Goal: Information Seeking & Learning: Learn about a topic

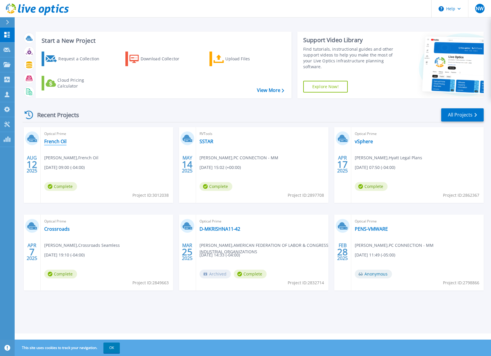
click at [59, 141] on link "French Oil" at bounding box center [55, 141] width 22 height 6
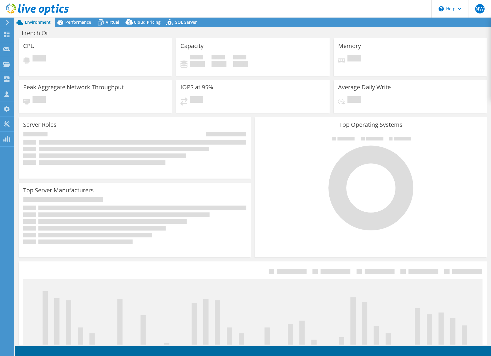
select select "USD"
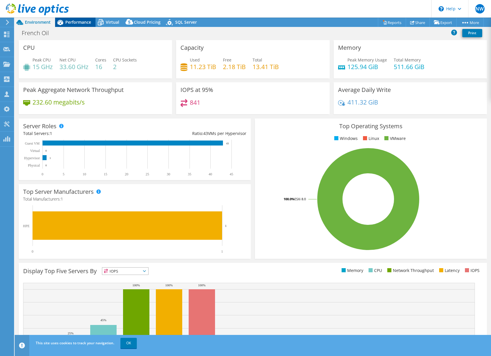
click at [77, 23] on span "Performance" at bounding box center [78, 22] width 26 height 6
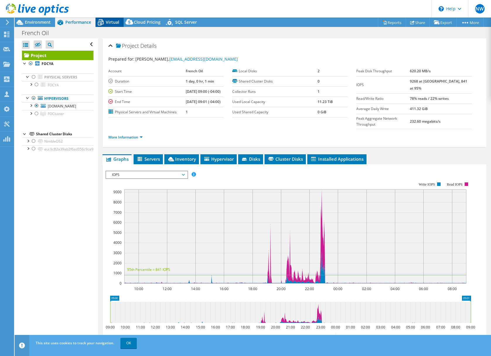
click at [111, 19] on div "Virtual" at bounding box center [109, 22] width 28 height 9
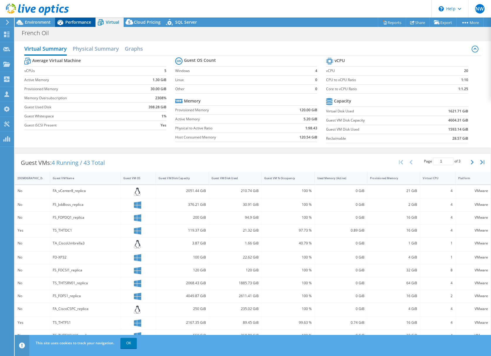
click at [79, 23] on span "Performance" at bounding box center [78, 22] width 26 height 6
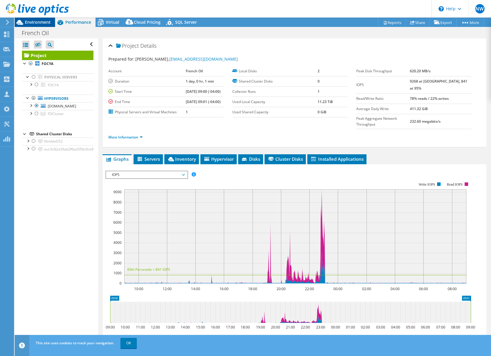
click at [48, 22] on span "Environment" at bounding box center [38, 22] width 26 height 6
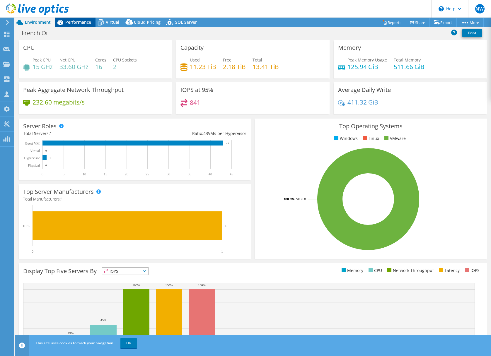
click at [83, 23] on span "Performance" at bounding box center [78, 22] width 26 height 6
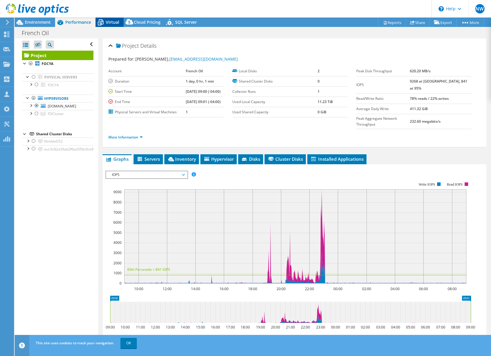
click at [110, 22] on span "Virtual" at bounding box center [112, 22] width 13 height 6
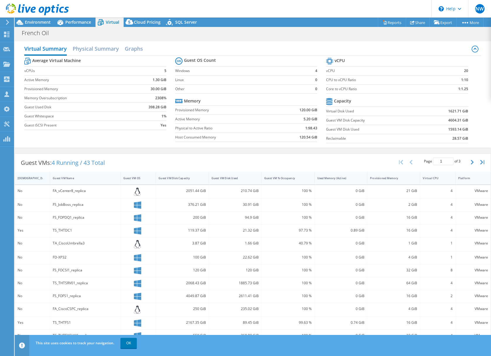
click at [31, 177] on div "[DEMOGRAPHIC_DATA]" at bounding box center [29, 178] width 23 height 4
click at [30, 176] on div "[DEMOGRAPHIC_DATA]" at bounding box center [29, 178] width 23 height 4
click at [26, 19] on div at bounding box center [34, 10] width 69 height 20
click at [35, 19] on div at bounding box center [34, 10] width 69 height 20
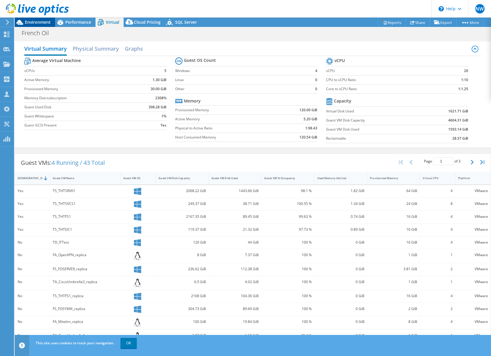
click at [39, 22] on span "Environment" at bounding box center [38, 22] width 26 height 6
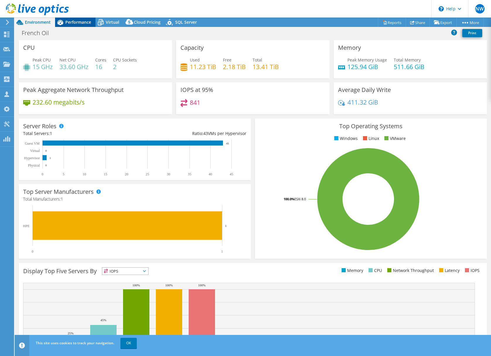
click at [76, 23] on span "Performance" at bounding box center [78, 22] width 26 height 6
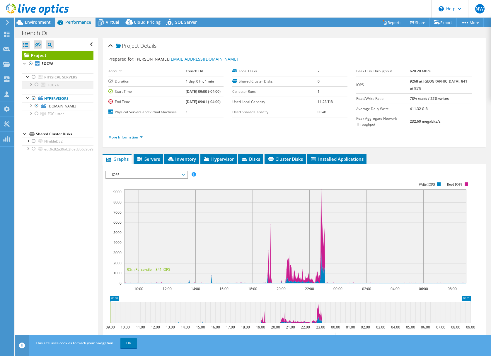
click at [30, 84] on div at bounding box center [31, 84] width 6 height 6
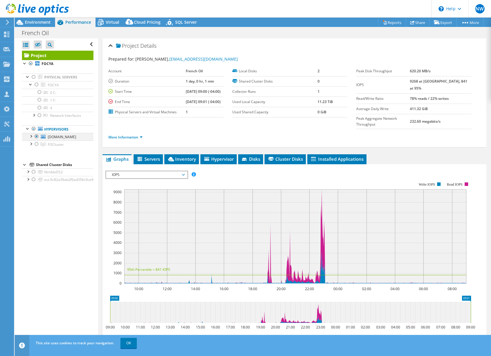
click at [31, 136] on div at bounding box center [31, 136] width 6 height 6
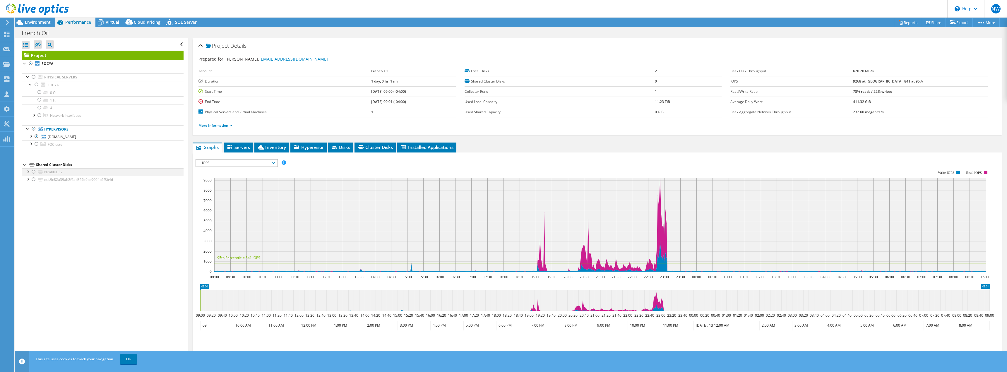
click at [29, 171] on div at bounding box center [28, 171] width 6 height 6
click at [30, 194] on div at bounding box center [28, 194] width 6 height 6
click at [32, 136] on div at bounding box center [31, 136] width 6 height 6
click at [31, 168] on div at bounding box center [31, 167] width 6 height 6
click at [35, 77] on div at bounding box center [34, 76] width 6 height 7
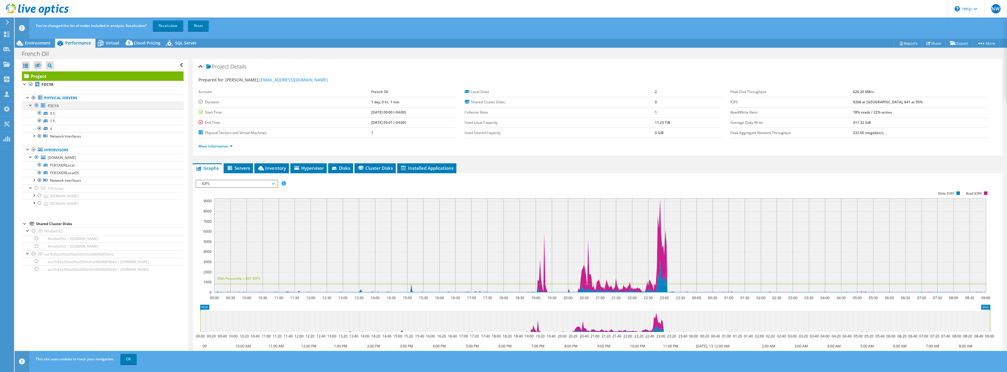
click at [35, 105] on div at bounding box center [37, 105] width 6 height 7
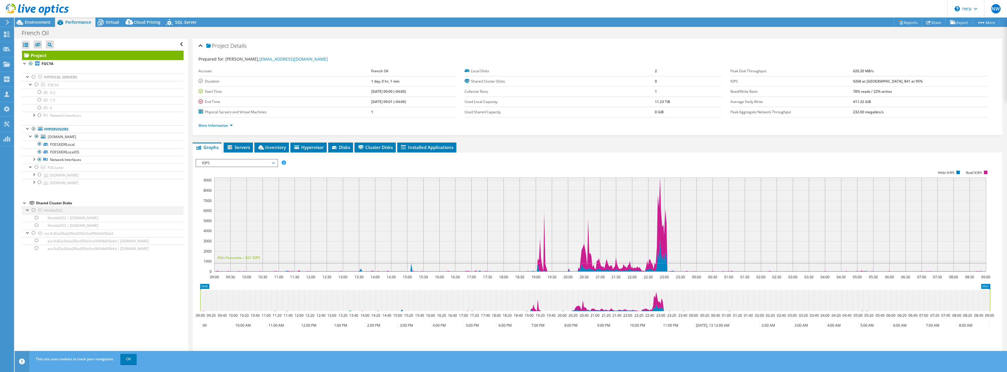
click at [34, 211] on div at bounding box center [34, 210] width 6 height 7
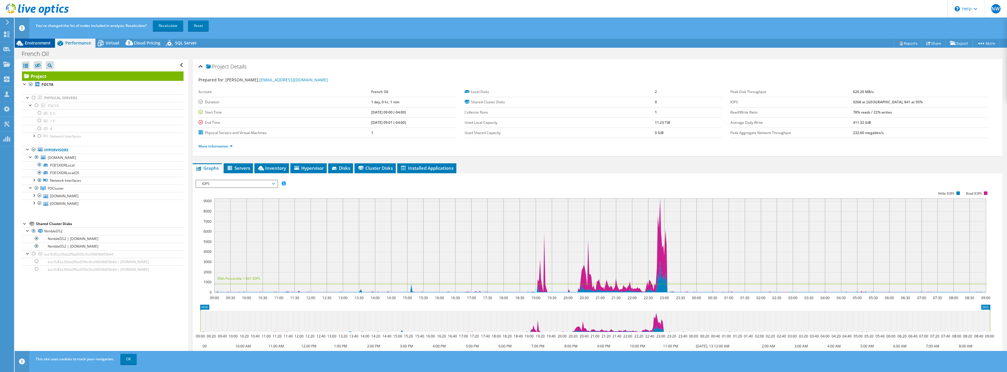
click at [38, 44] on span "Environment" at bounding box center [38, 43] width 26 height 6
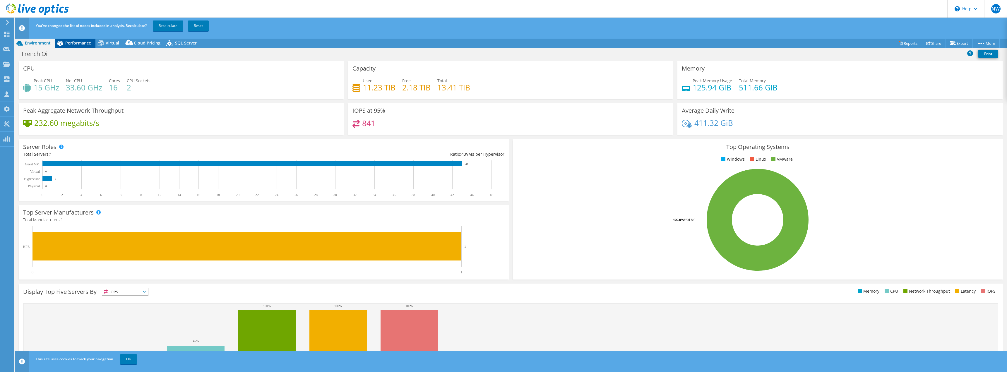
click at [79, 40] on span "Performance" at bounding box center [78, 43] width 26 height 6
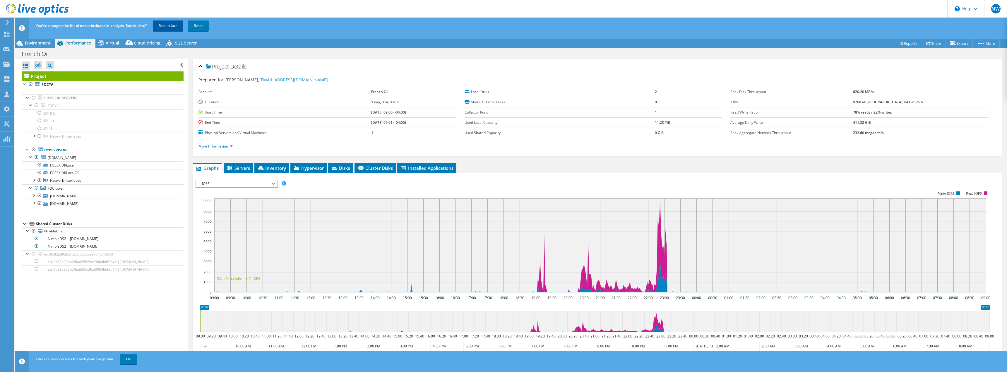
click at [173, 25] on link "Recalculate" at bounding box center [168, 25] width 30 height 11
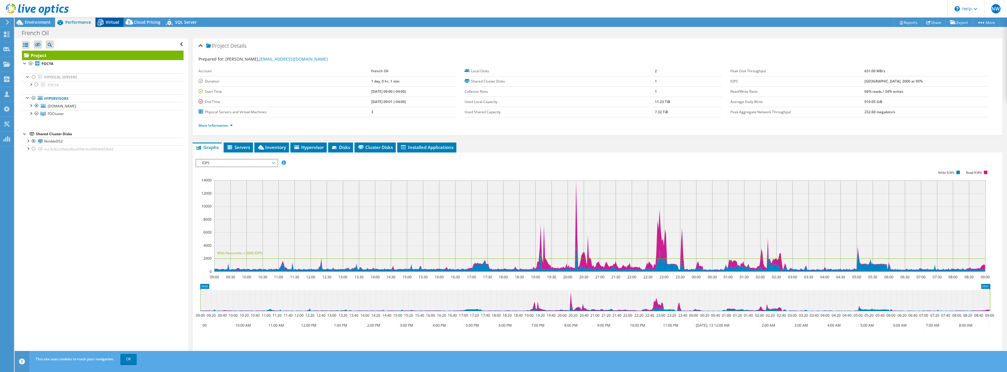
click at [110, 24] on span "Virtual" at bounding box center [112, 22] width 13 height 6
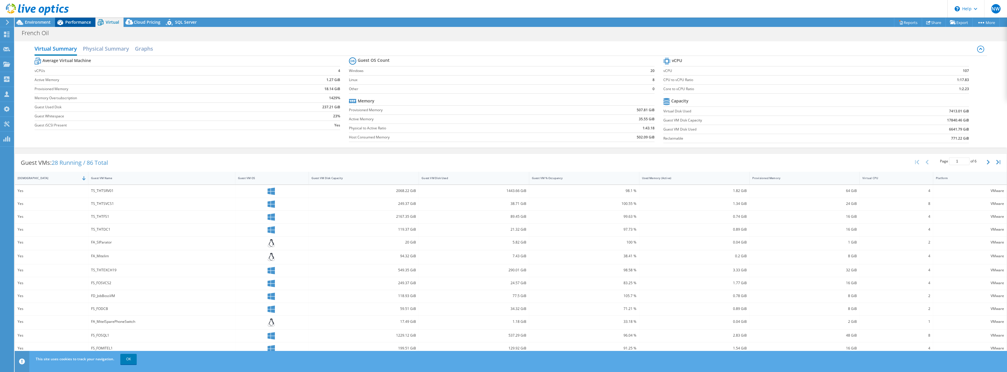
click at [74, 22] on span "Performance" at bounding box center [78, 22] width 26 height 6
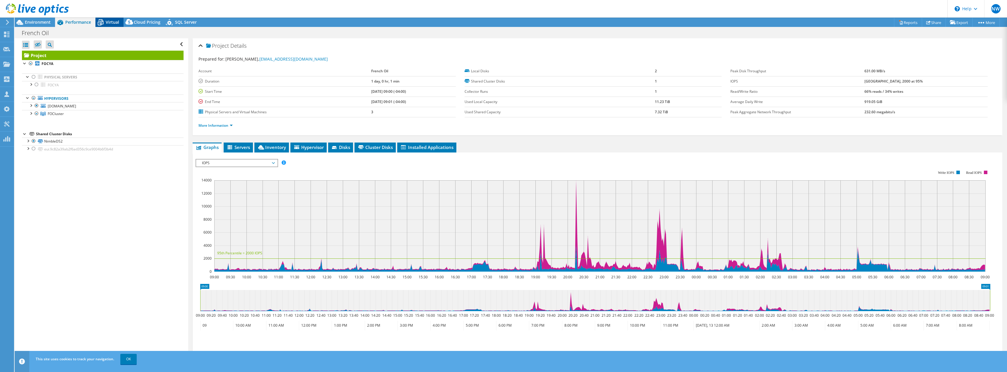
click at [110, 23] on span "Virtual" at bounding box center [112, 22] width 13 height 6
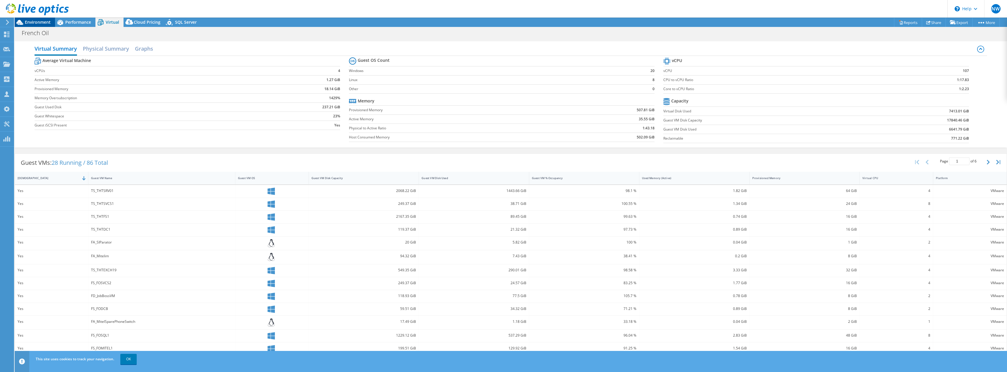
click at [35, 21] on span "Environment" at bounding box center [38, 22] width 26 height 6
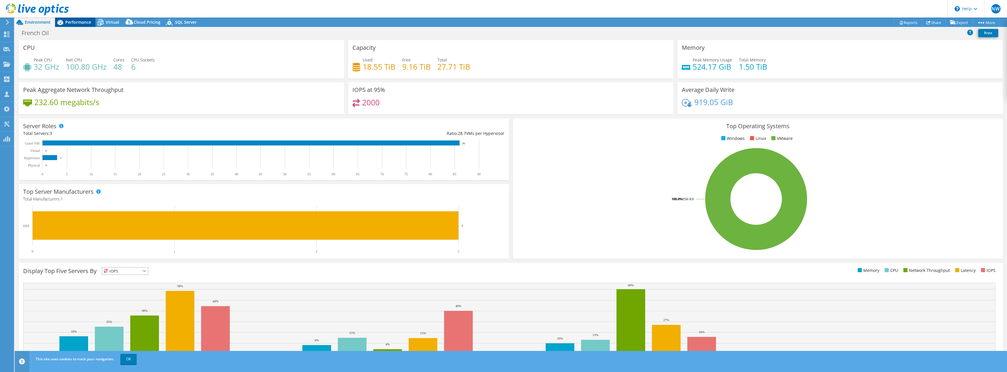
click at [78, 22] on span "Performance" at bounding box center [78, 22] width 26 height 6
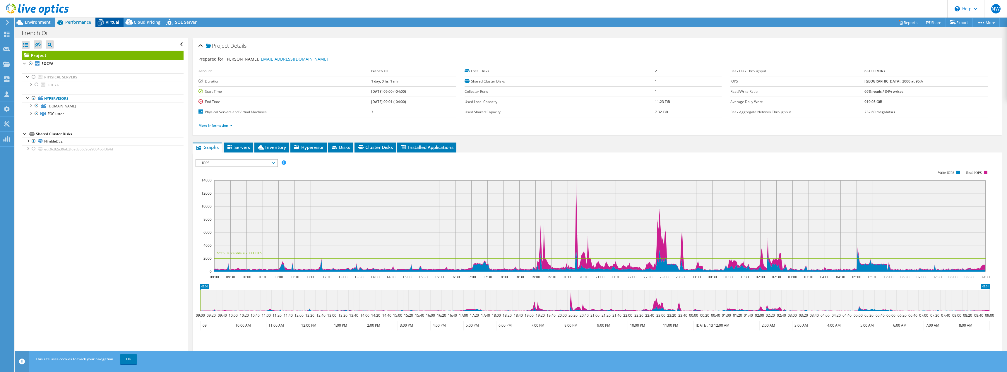
click at [112, 18] on div "Virtual" at bounding box center [109, 22] width 28 height 9
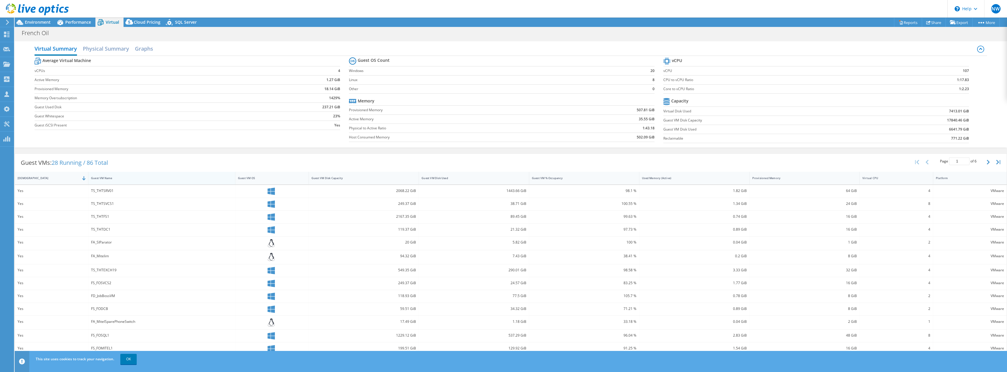
scroll to position [26, 0]
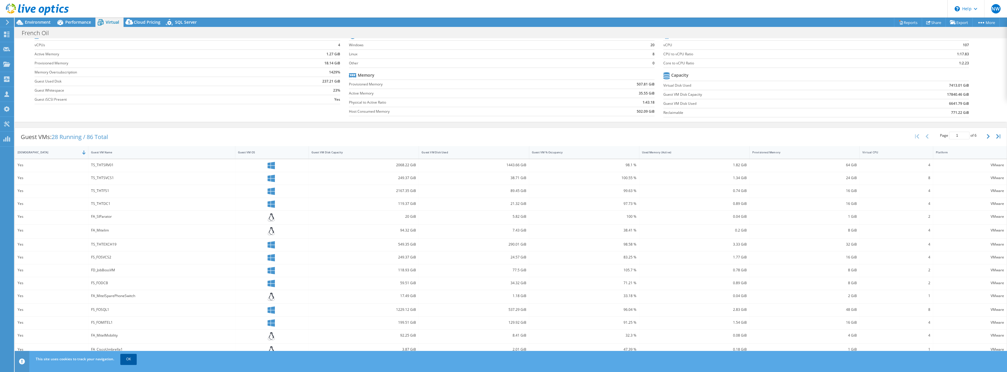
click at [127, 356] on link "OK" at bounding box center [128, 359] width 16 height 11
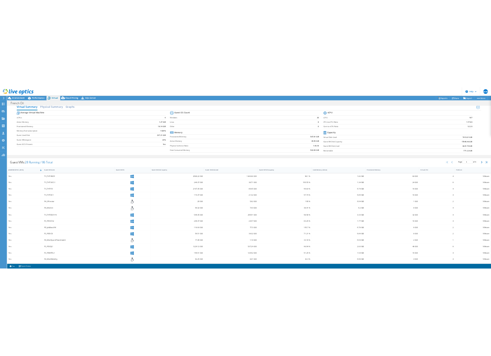
scroll to position [0, 0]
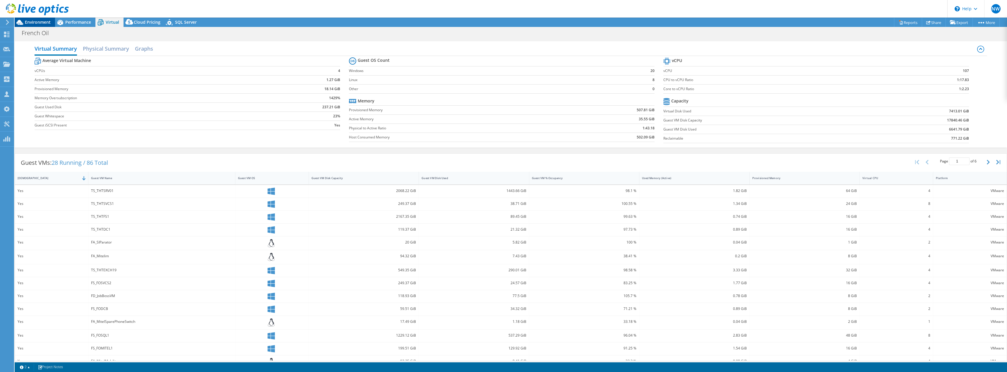
click at [38, 22] on span "Environment" at bounding box center [38, 22] width 26 height 6
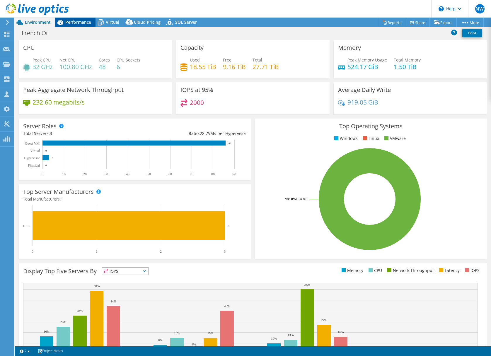
click at [78, 21] on span "Performance" at bounding box center [78, 22] width 26 height 6
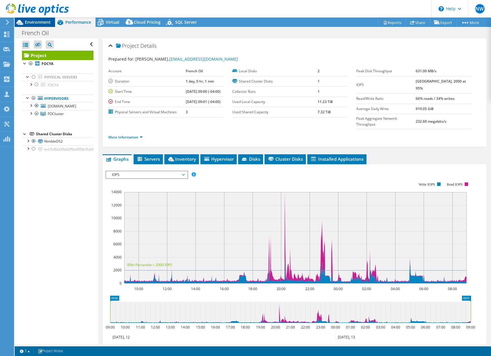
click at [40, 22] on span "Environment" at bounding box center [38, 22] width 26 height 6
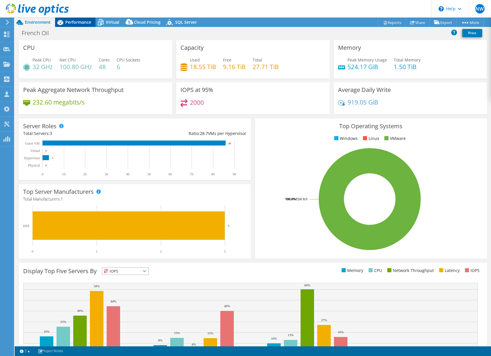
click at [78, 23] on span "Performance" at bounding box center [78, 22] width 26 height 6
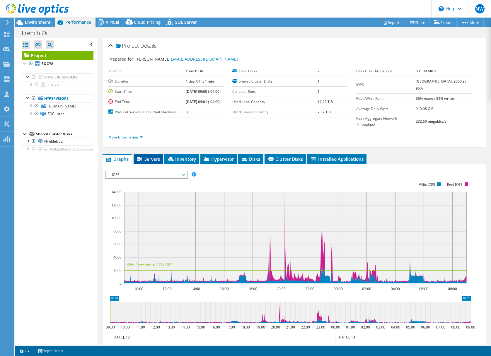
click at [152, 162] on span "Servers" at bounding box center [147, 159] width 23 height 6
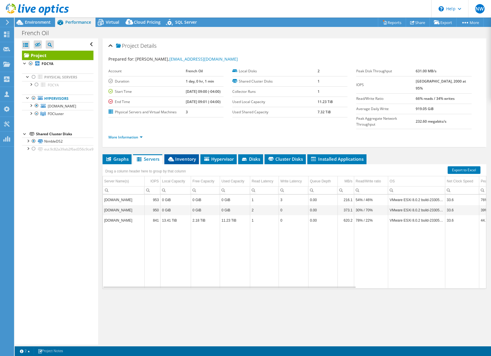
click at [189, 162] on span "Inventory" at bounding box center [181, 159] width 29 height 6
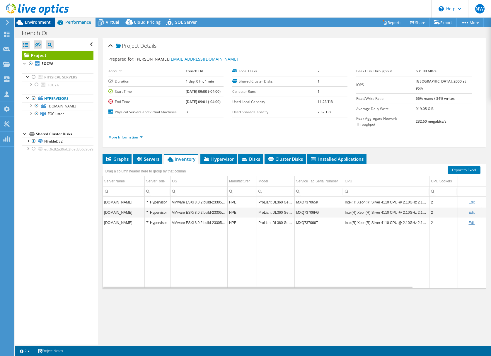
click at [42, 22] on span "Environment" at bounding box center [38, 22] width 26 height 6
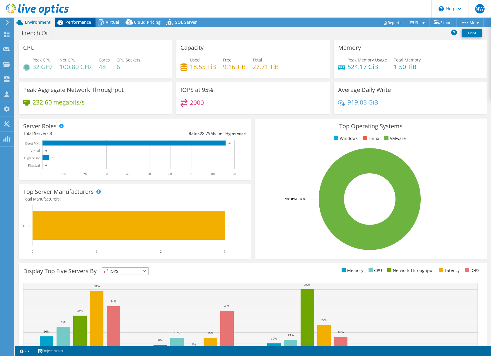
click at [77, 21] on span "Performance" at bounding box center [78, 22] width 26 height 6
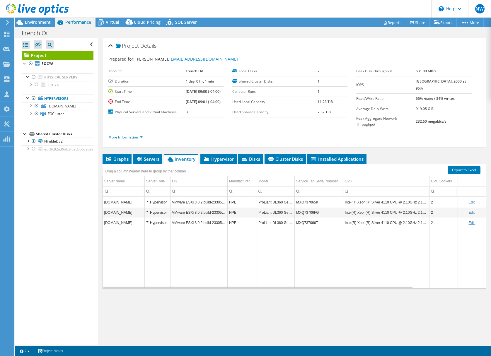
click at [136, 140] on link "More Information" at bounding box center [125, 137] width 34 height 5
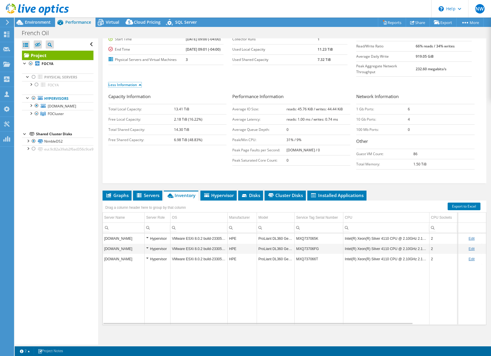
scroll to position [62, 0]
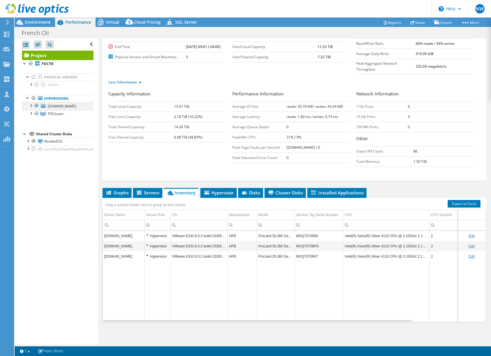
click at [31, 104] on div at bounding box center [31, 105] width 6 height 6
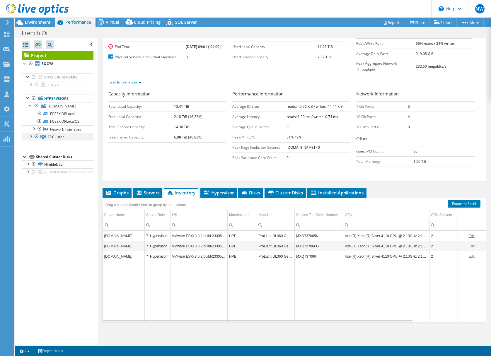
click at [32, 136] on div at bounding box center [31, 136] width 6 height 6
click at [147, 255] on div "Hypervisor" at bounding box center [157, 256] width 23 height 7
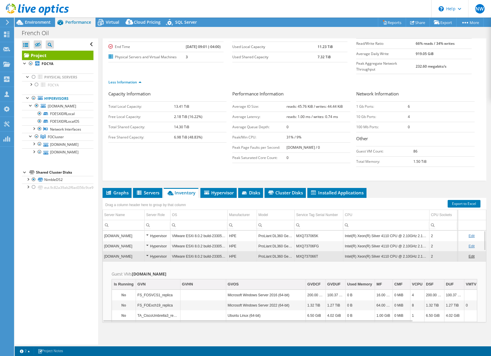
click at [146, 255] on div "Hypervisor" at bounding box center [157, 256] width 23 height 7
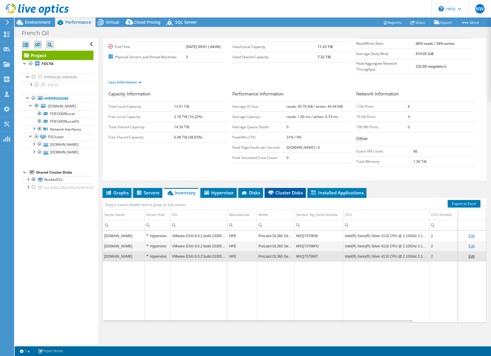
click at [281, 191] on span "Cluster Disks" at bounding box center [284, 193] width 35 height 6
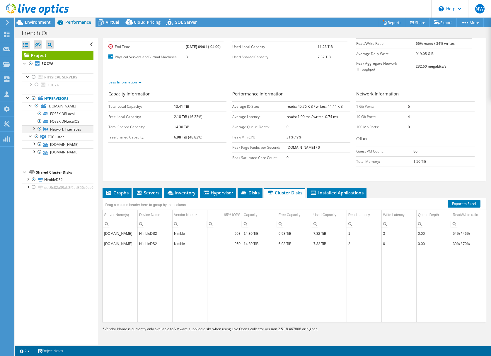
click at [33, 128] on div at bounding box center [34, 128] width 6 height 6
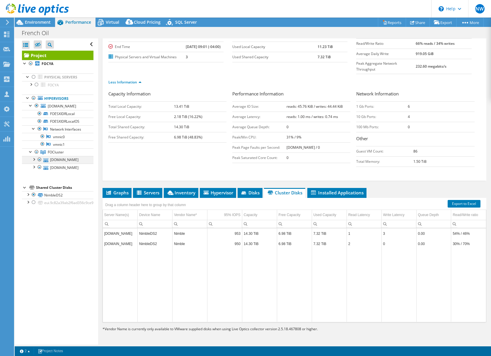
click at [34, 159] on div at bounding box center [34, 159] width 6 height 6
click at [37, 21] on span "Environment" at bounding box center [38, 22] width 26 height 6
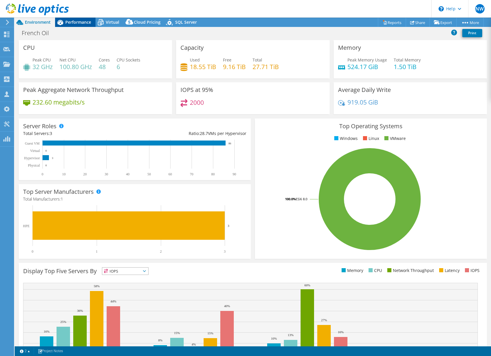
click at [76, 20] on span "Performance" at bounding box center [78, 22] width 26 height 6
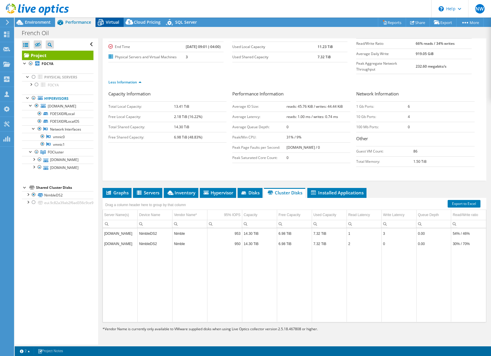
click at [108, 20] on span "Virtual" at bounding box center [112, 22] width 13 height 6
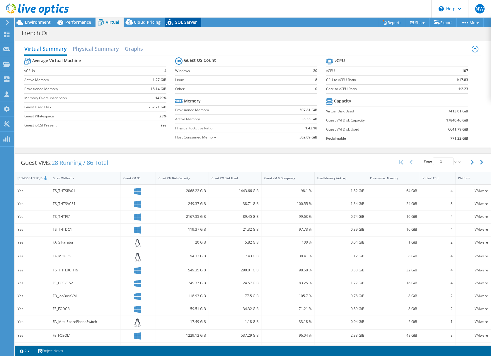
click at [182, 22] on span "SQL Server" at bounding box center [186, 22] width 22 height 6
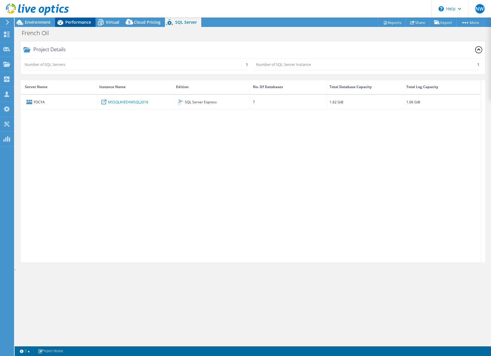
click at [74, 20] on span "Performance" at bounding box center [78, 22] width 26 height 6
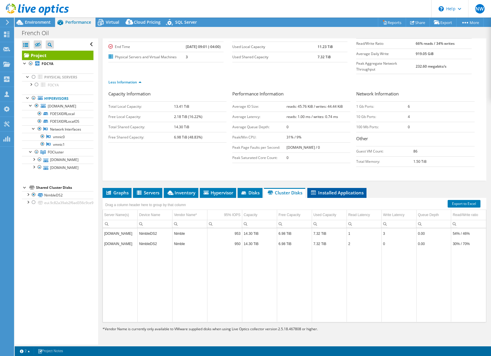
click at [338, 192] on span "Installed Applications" at bounding box center [336, 193] width 53 height 6
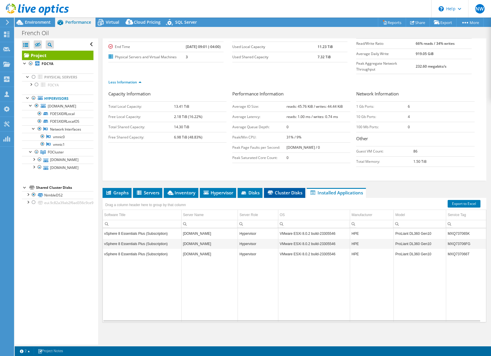
click at [292, 192] on span "Cluster Disks" at bounding box center [284, 193] width 35 height 6
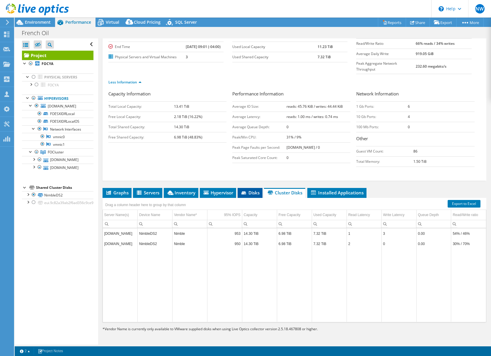
click at [252, 194] on span "Disks" at bounding box center [249, 193] width 19 height 6
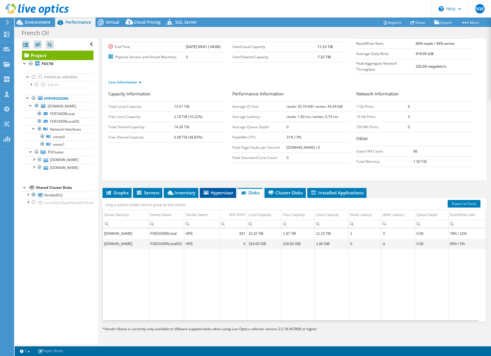
click at [220, 193] on span "Hypervisor" at bounding box center [218, 193] width 30 height 6
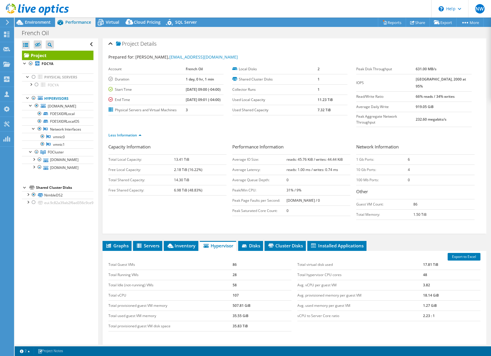
scroll to position [0, 0]
